Goal: Task Accomplishment & Management: Complete application form

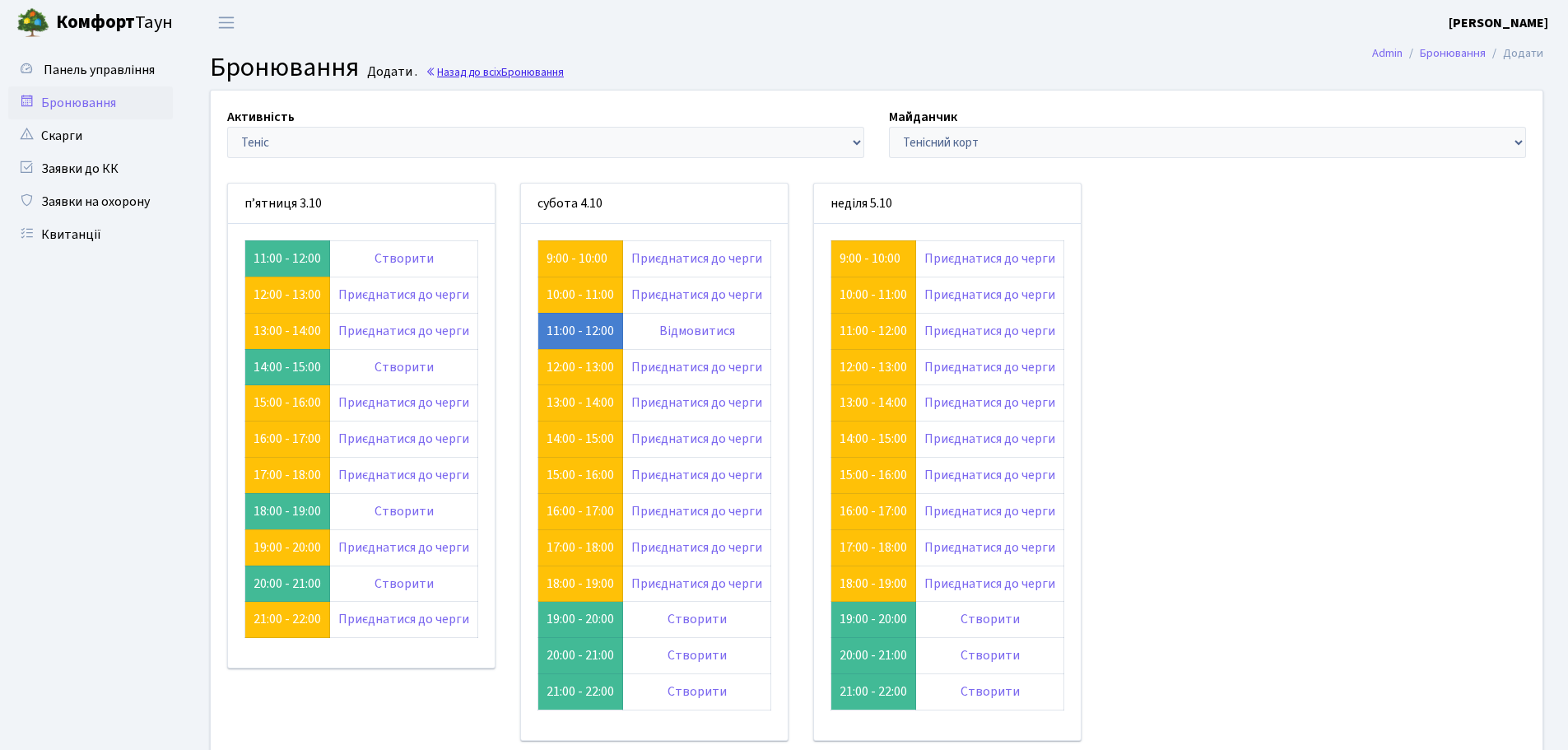
click at [480, 68] on link "Назад до всіх Бронювання" at bounding box center [495, 72] width 139 height 15
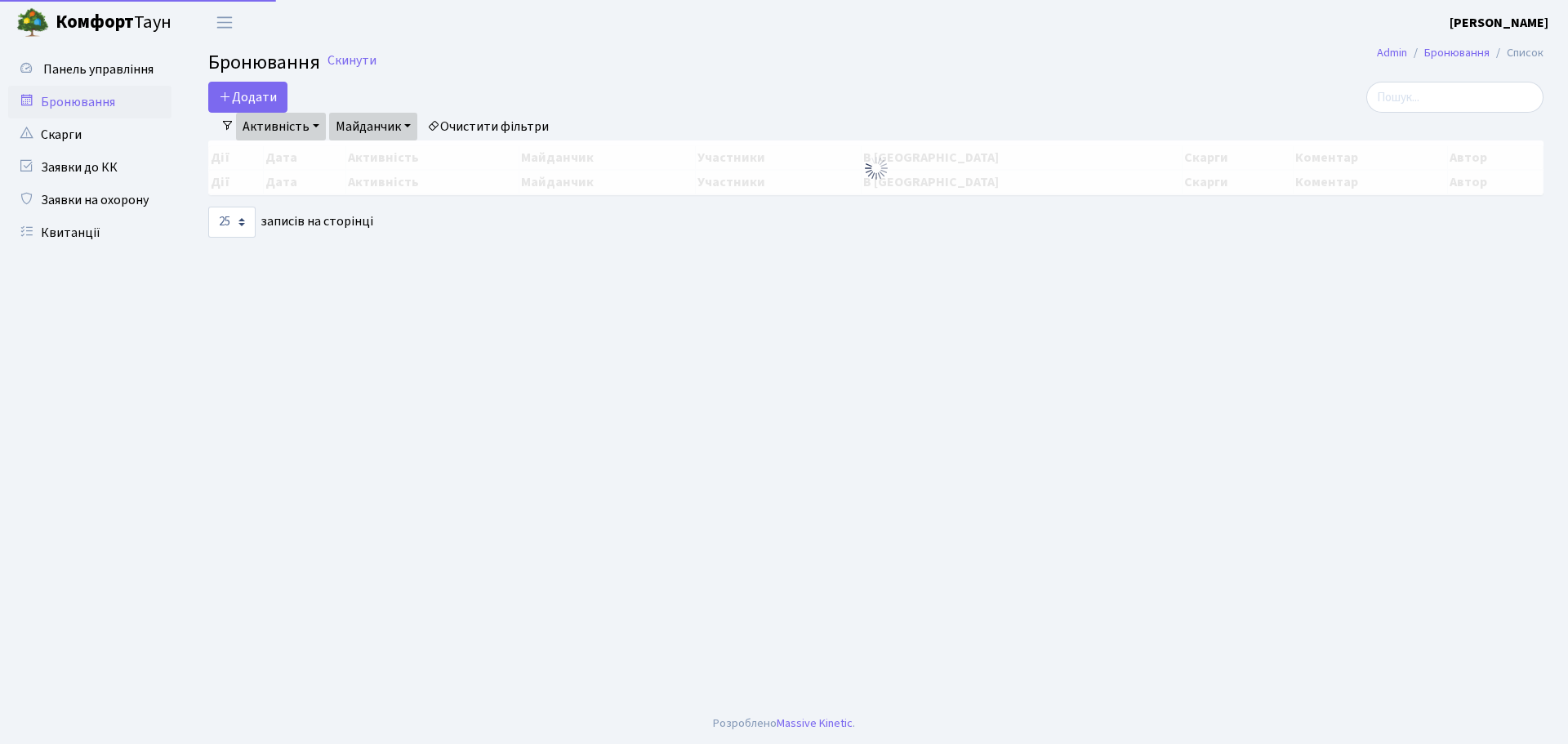
select select "25"
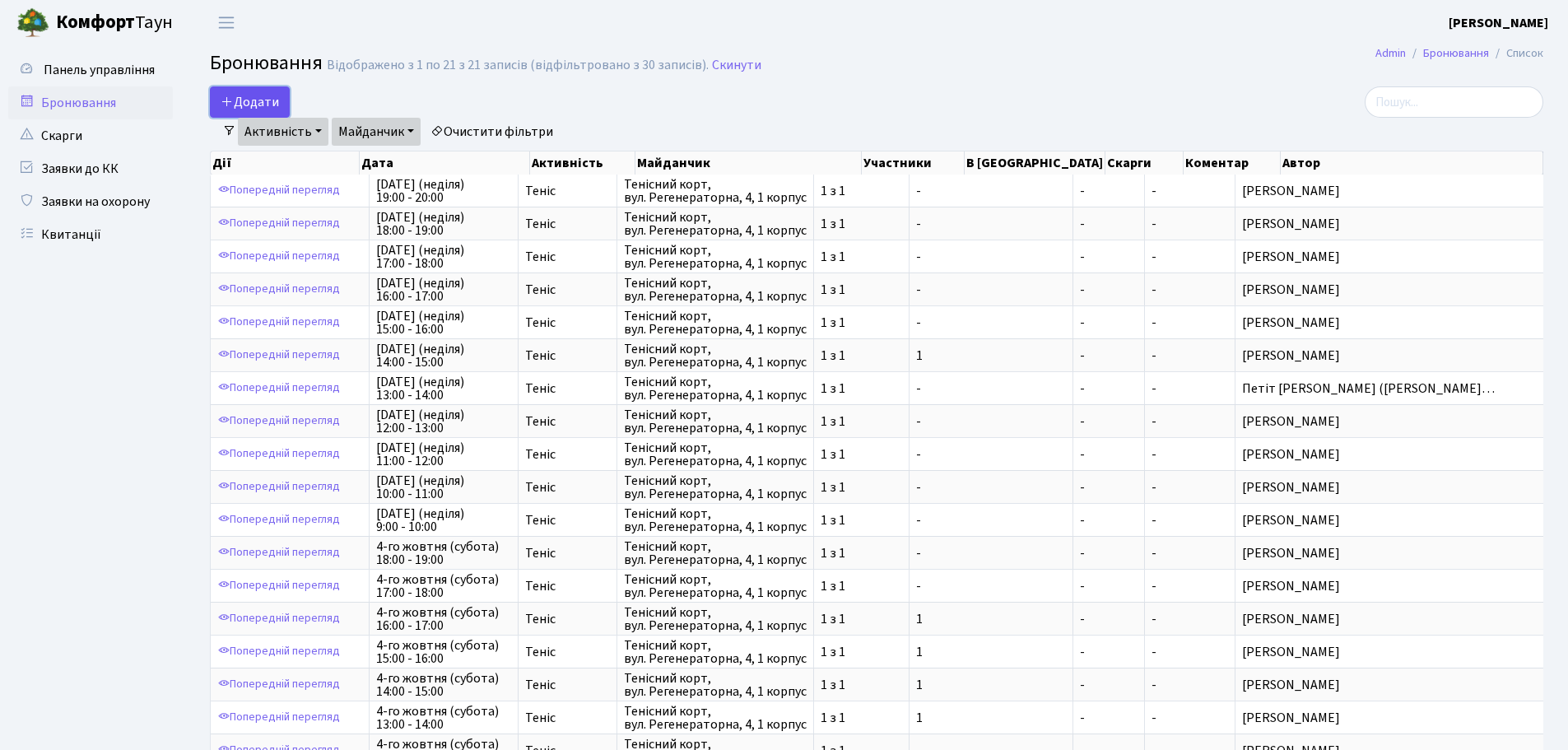
click at [255, 101] on button "Додати" at bounding box center [250, 102] width 80 height 31
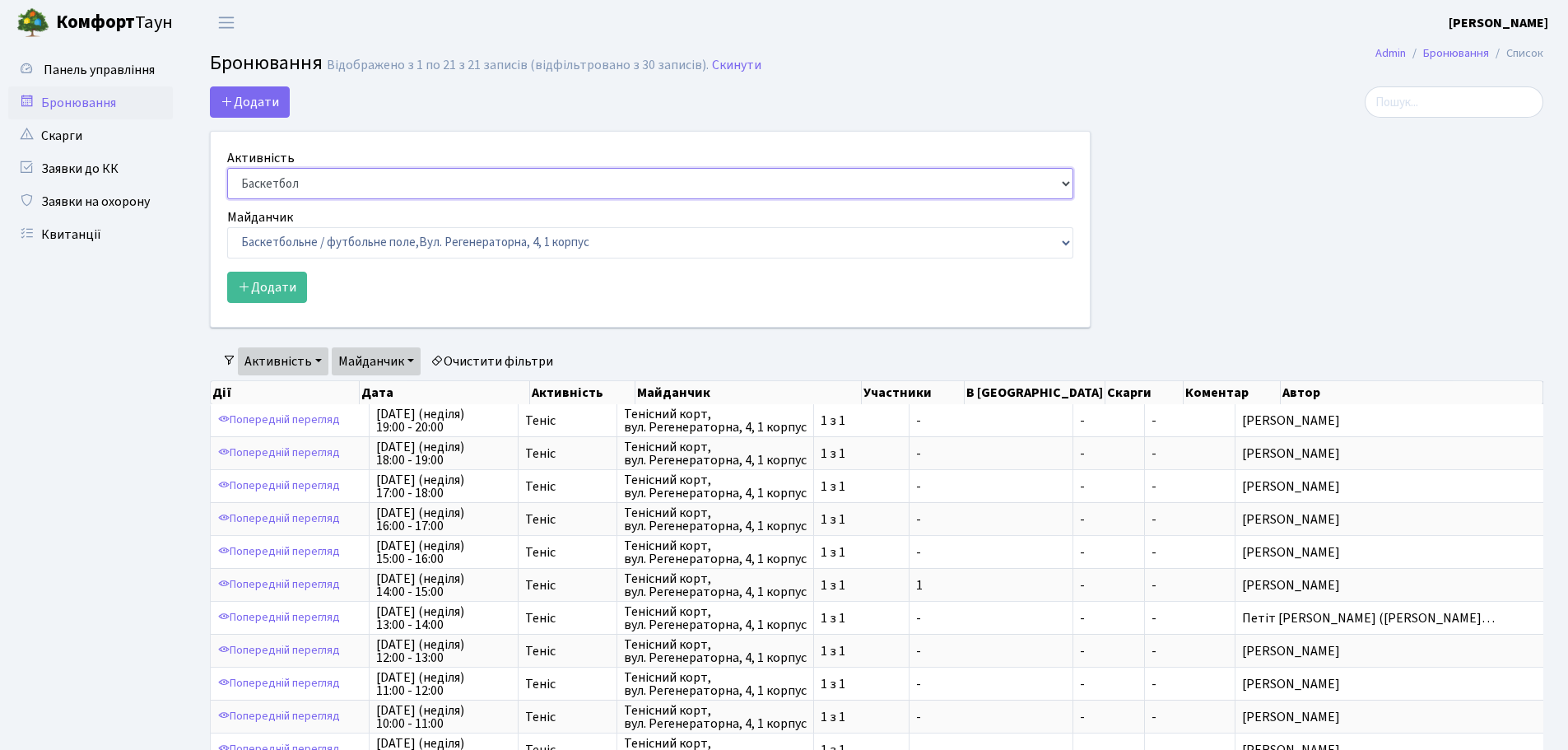
click at [335, 181] on select "Баскетбол Волейбол Йога Катання на роликах Настільний теніс Теніс Футбол Фітнес" at bounding box center [650, 183] width 846 height 31
select select "1"
click at [227, 168] on select "Баскетбол Волейбол Йога Катання на роликах Настільний теніс Теніс Футбол Фітнес" at bounding box center [650, 183] width 846 height 31
click at [339, 249] on select "Баскетбольне / футбольне поле, Вул. Регенераторна, 4, 1 корпус Баскетбольне пол…" at bounding box center [650, 242] width 846 height 31
select select "1"
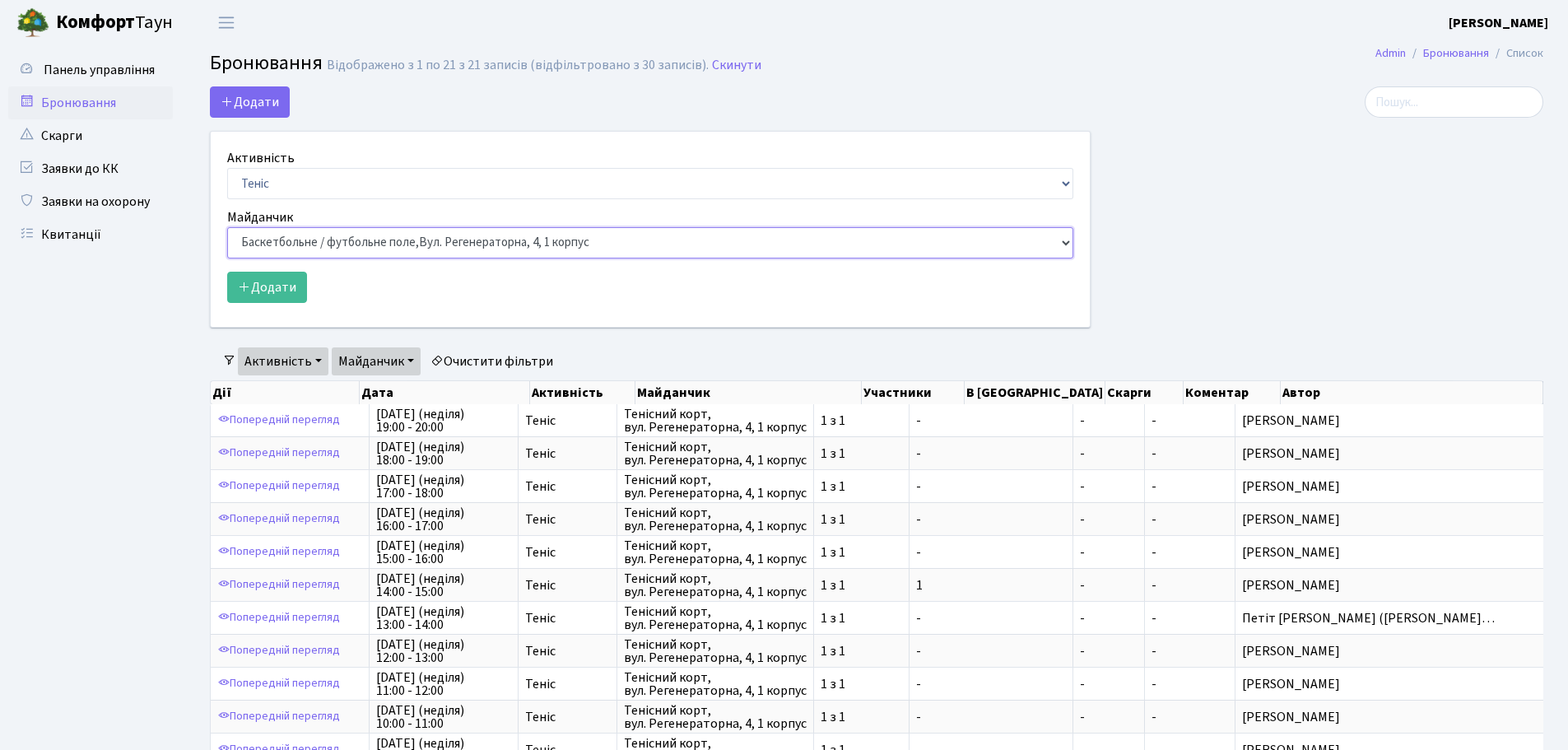
click at [227, 227] on select "Баскетбольне / футбольне поле, Вул. Регенераторна, 4, 1 корпус Баскетбольне пол…" at bounding box center [650, 242] width 846 height 31
click at [273, 283] on button "Додати" at bounding box center [267, 287] width 80 height 31
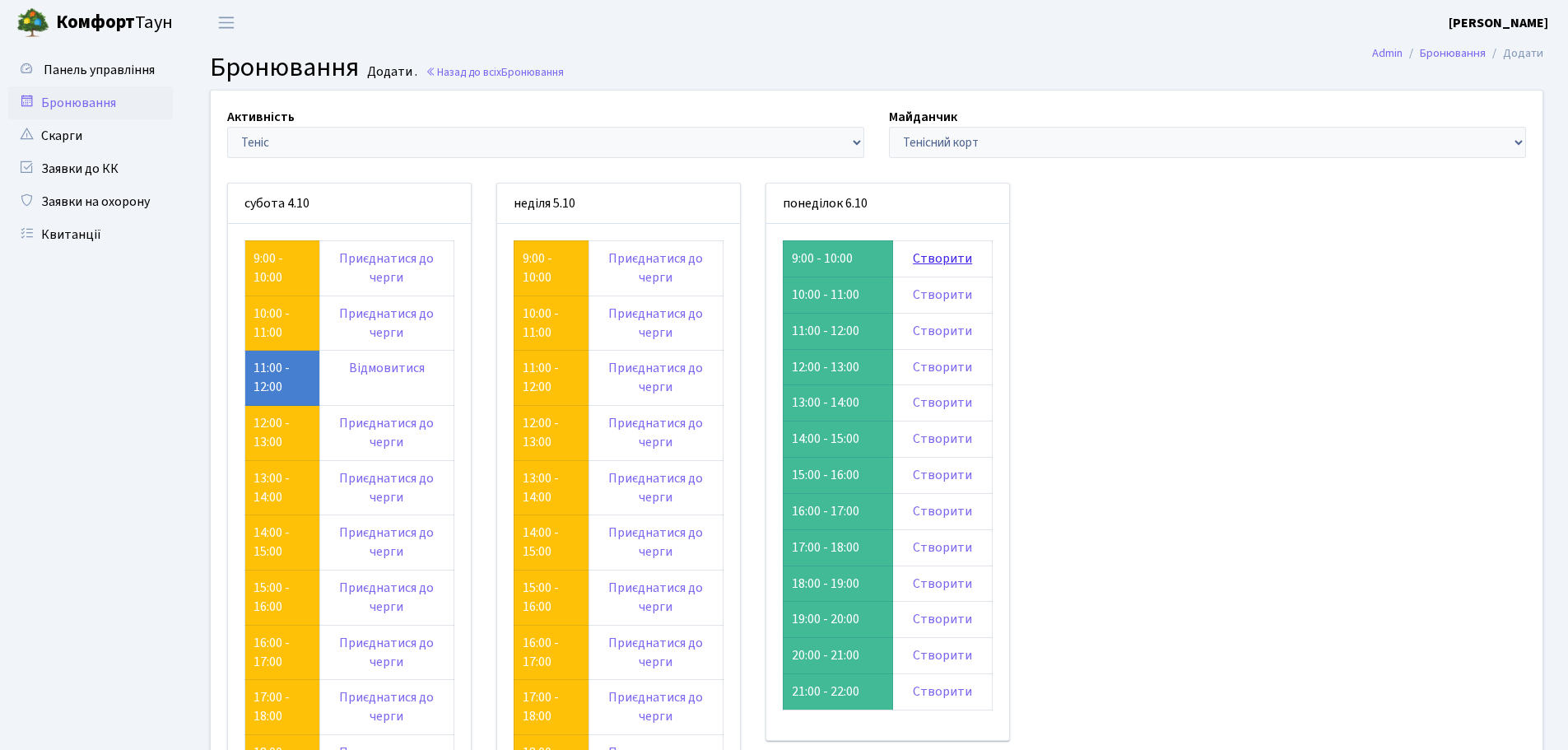
click at [942, 259] on link "Створити" at bounding box center [943, 258] width 60 height 18
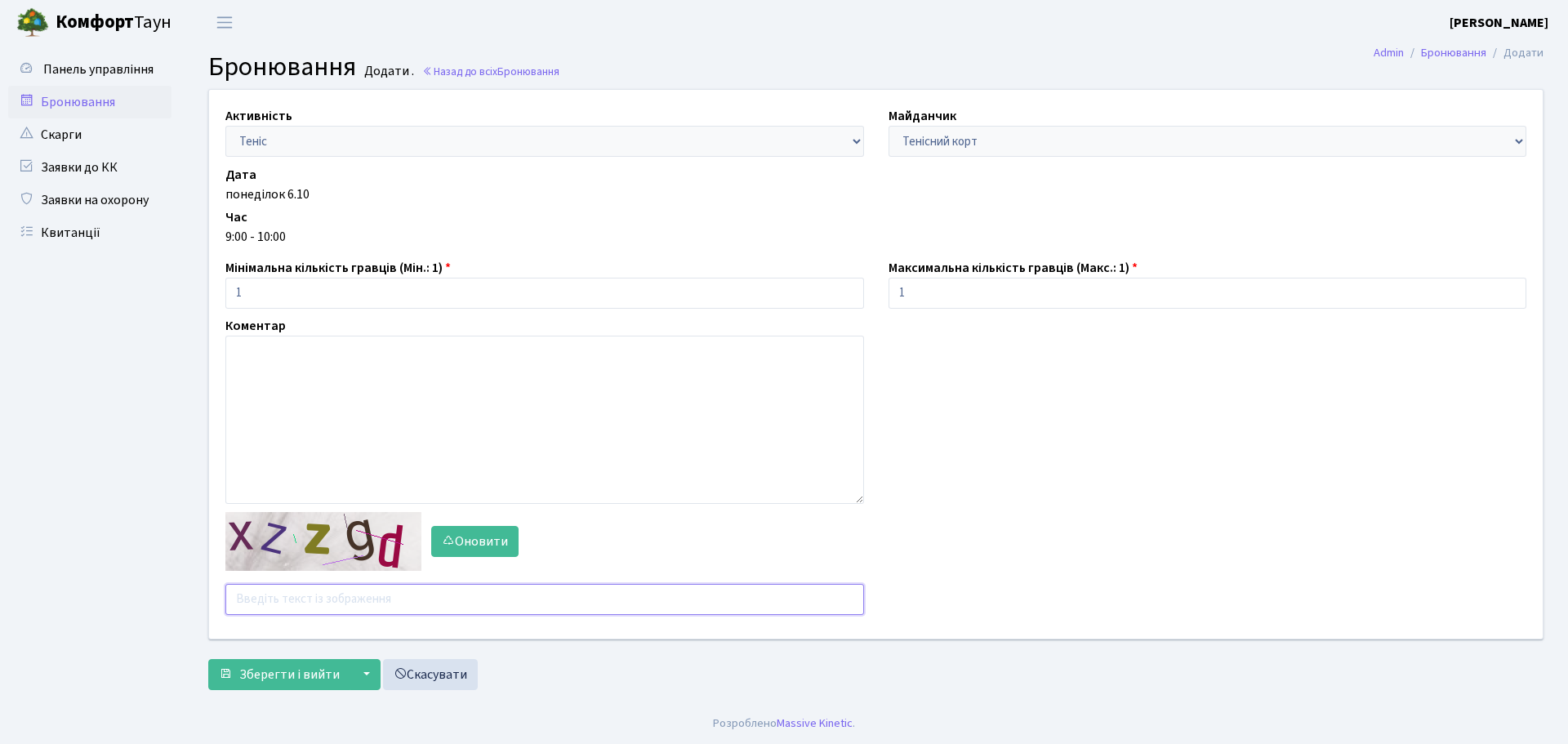
click at [407, 605] on input "text" at bounding box center [544, 599] width 639 height 31
type input "X"
type input "xjjh4"
click at [208, 659] on button "Зберегти і вийти" at bounding box center [279, 674] width 142 height 31
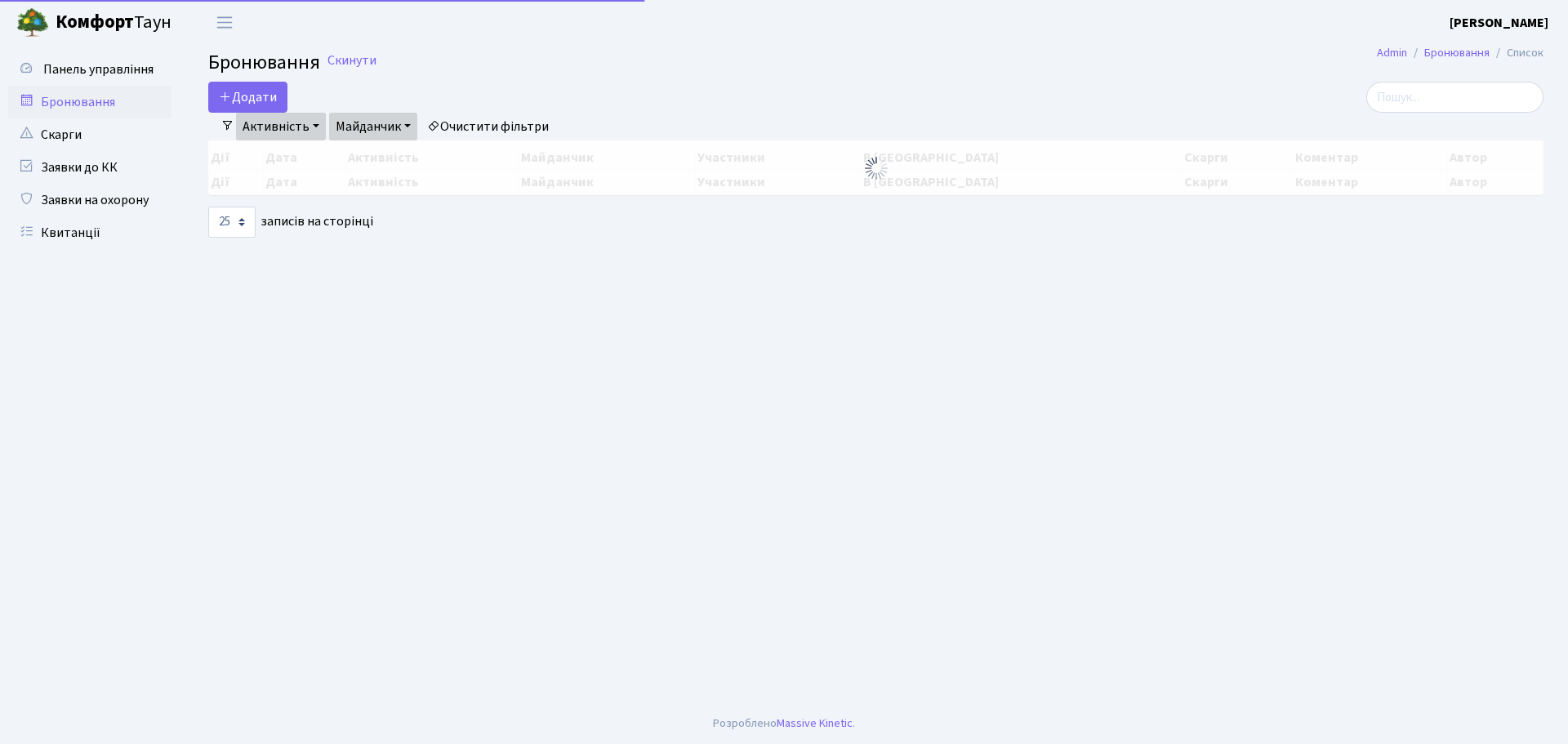
select select "25"
